Goal: Task Accomplishment & Management: Use online tool/utility

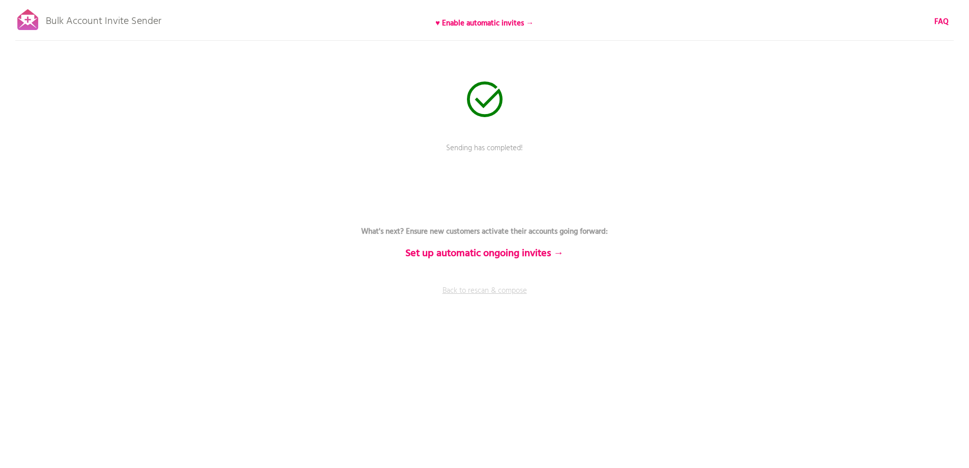
click at [493, 287] on link "Back to rescan & compose" at bounding box center [484, 297] width 305 height 25
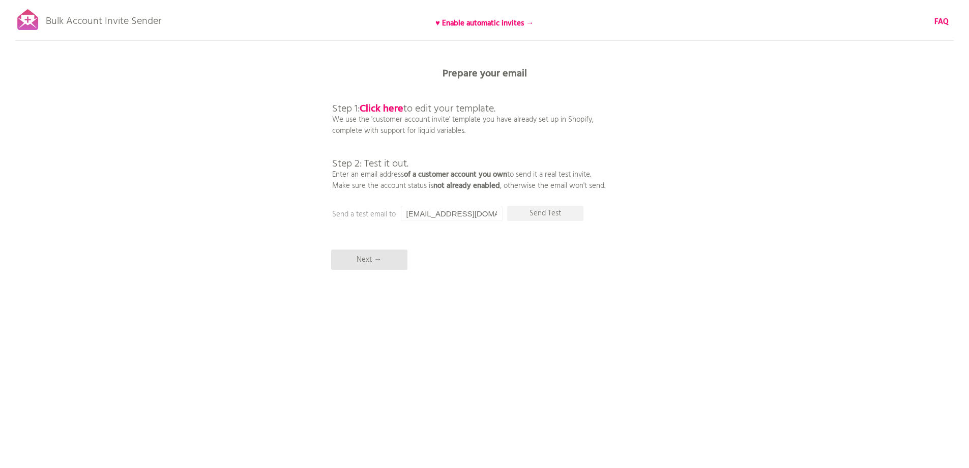
click at [718, 167] on div "Bulk Account Invite Sender ♥ Enable automatic invites → FAQ Synced all customer…" at bounding box center [484, 178] width 969 height 356
click at [717, 169] on div "Bulk Account Invite Sender ♥ Enable automatic invites → FAQ Synced all customer…" at bounding box center [484, 178] width 969 height 356
click at [202, 139] on div "Bulk Account Invite Sender ♥ Enable automatic invites → FAQ Synced all customer…" at bounding box center [484, 178] width 969 height 356
click at [178, 134] on div "Bulk Account Invite Sender ♥ Enable automatic invites → FAQ Synced all customer…" at bounding box center [484, 178] width 969 height 356
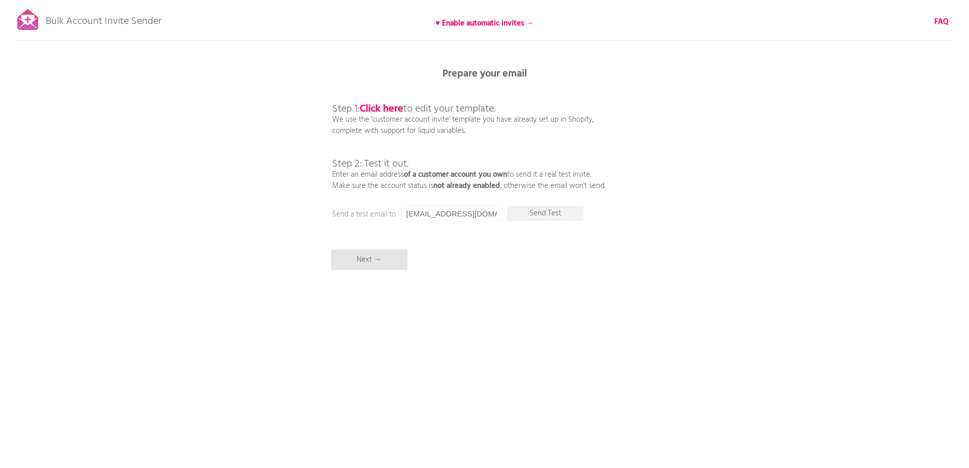
click at [826, 151] on div "Bulk Account Invite Sender ♥ Enable automatic invites → FAQ Synced all customer…" at bounding box center [484, 178] width 969 height 356
click at [743, 291] on div "Bulk Account Invite Sender ♥ Enable automatic invites → FAQ Synced all customer…" at bounding box center [484, 178] width 969 height 356
click at [391, 261] on p "Next →" at bounding box center [369, 259] width 76 height 20
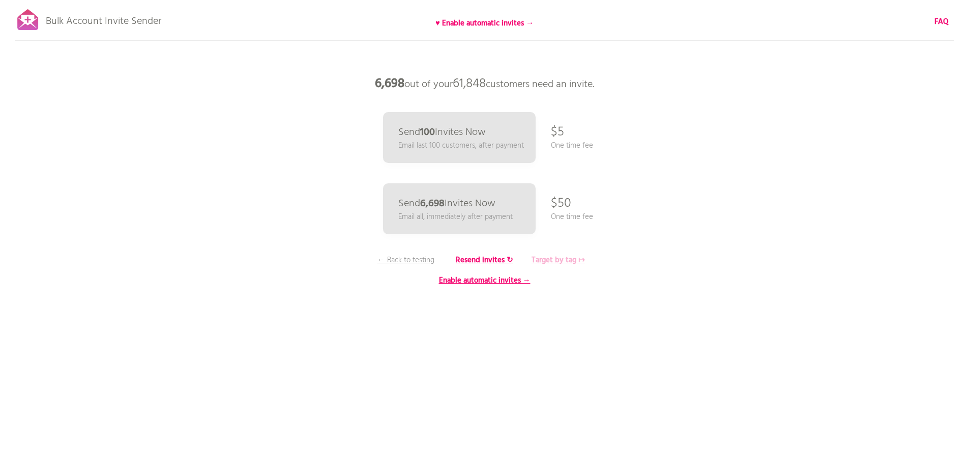
click at [575, 260] on b "Target by tag ↦" at bounding box center [558, 260] width 53 height 12
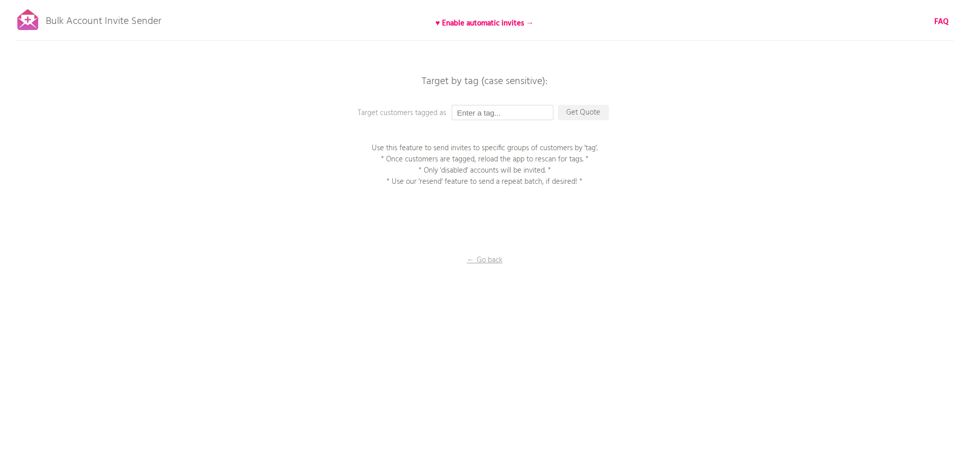
click at [523, 117] on input "text" at bounding box center [503, 112] width 102 height 15
type input "P1EE"
click at [575, 115] on p "Get Quote" at bounding box center [583, 112] width 51 height 15
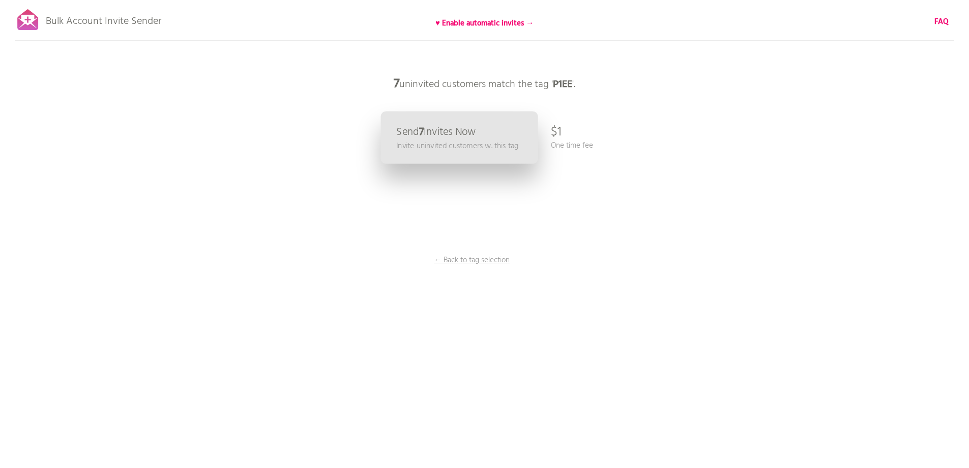
click at [468, 140] on p "Invite uninvited customers w. this tag" at bounding box center [457, 146] width 122 height 12
